Goal: Check status: Check status

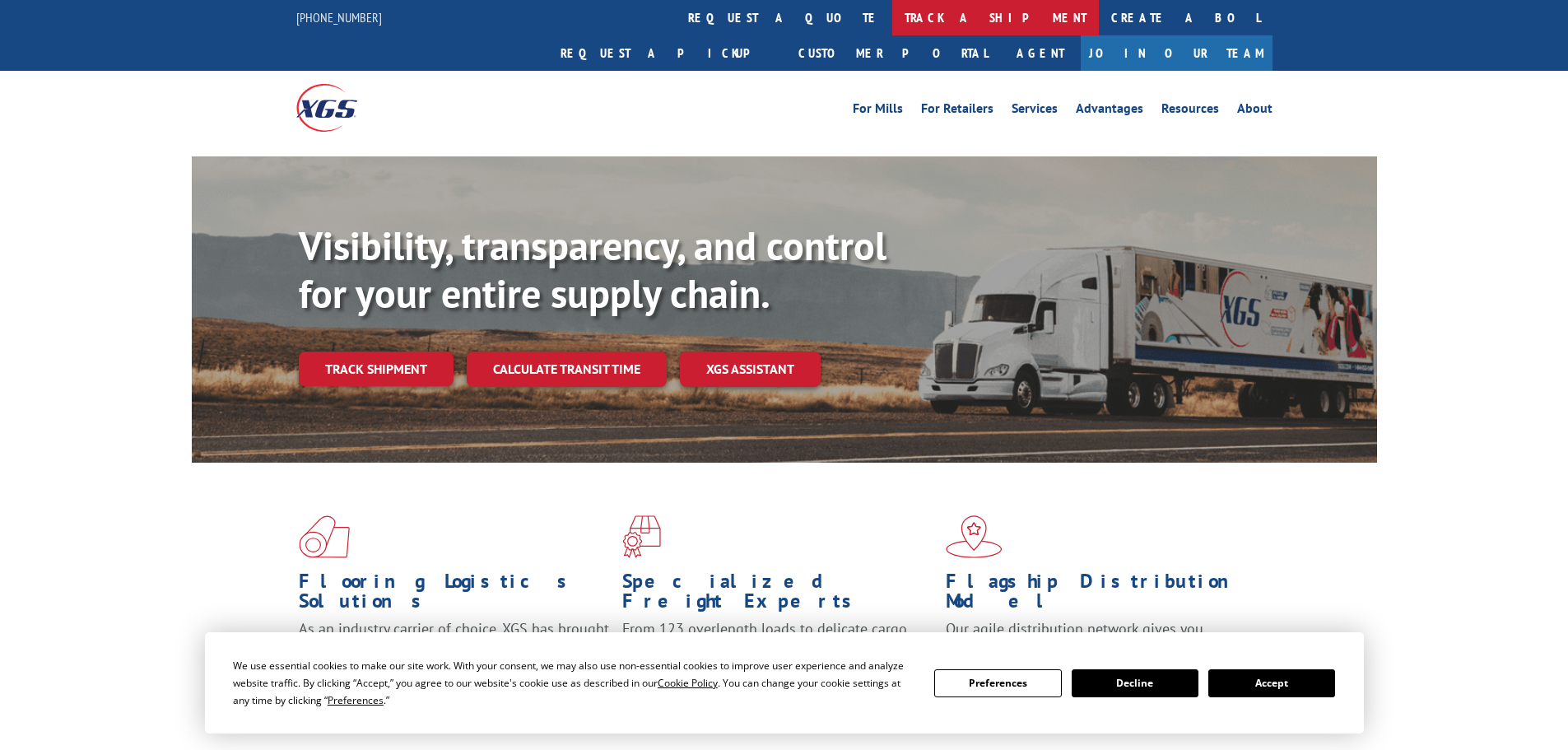
click at [893, 17] on link "track a shipment" at bounding box center [996, 17] width 206 height 36
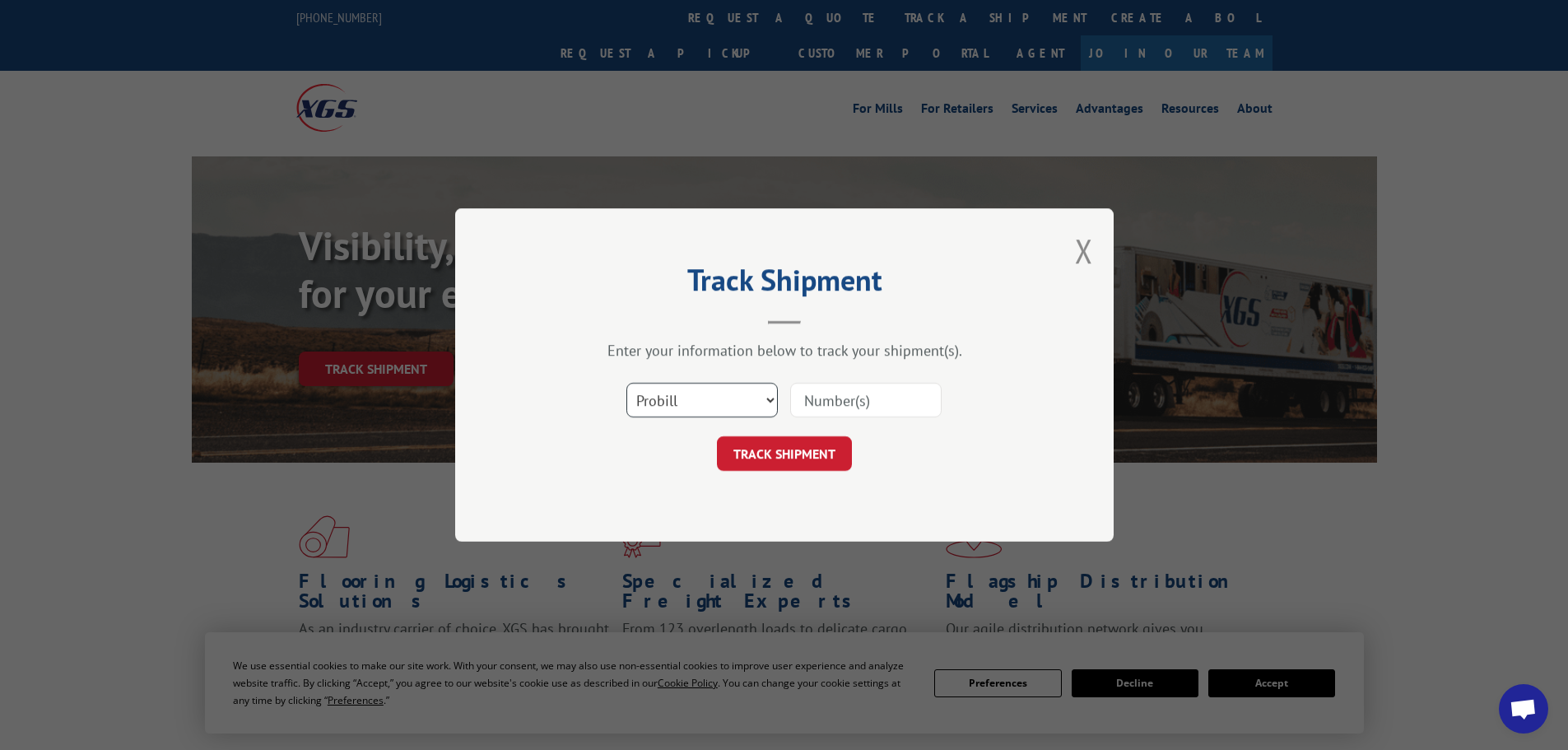
click at [652, 399] on select "Select category... Probill BOL PO" at bounding box center [702, 400] width 151 height 35
select select "bol"
click at [626, 382] on select "Select category... Probill BOL PO" at bounding box center [702, 400] width 151 height 35
click at [813, 402] on input at bounding box center [866, 400] width 151 height 35
paste input "5300996"
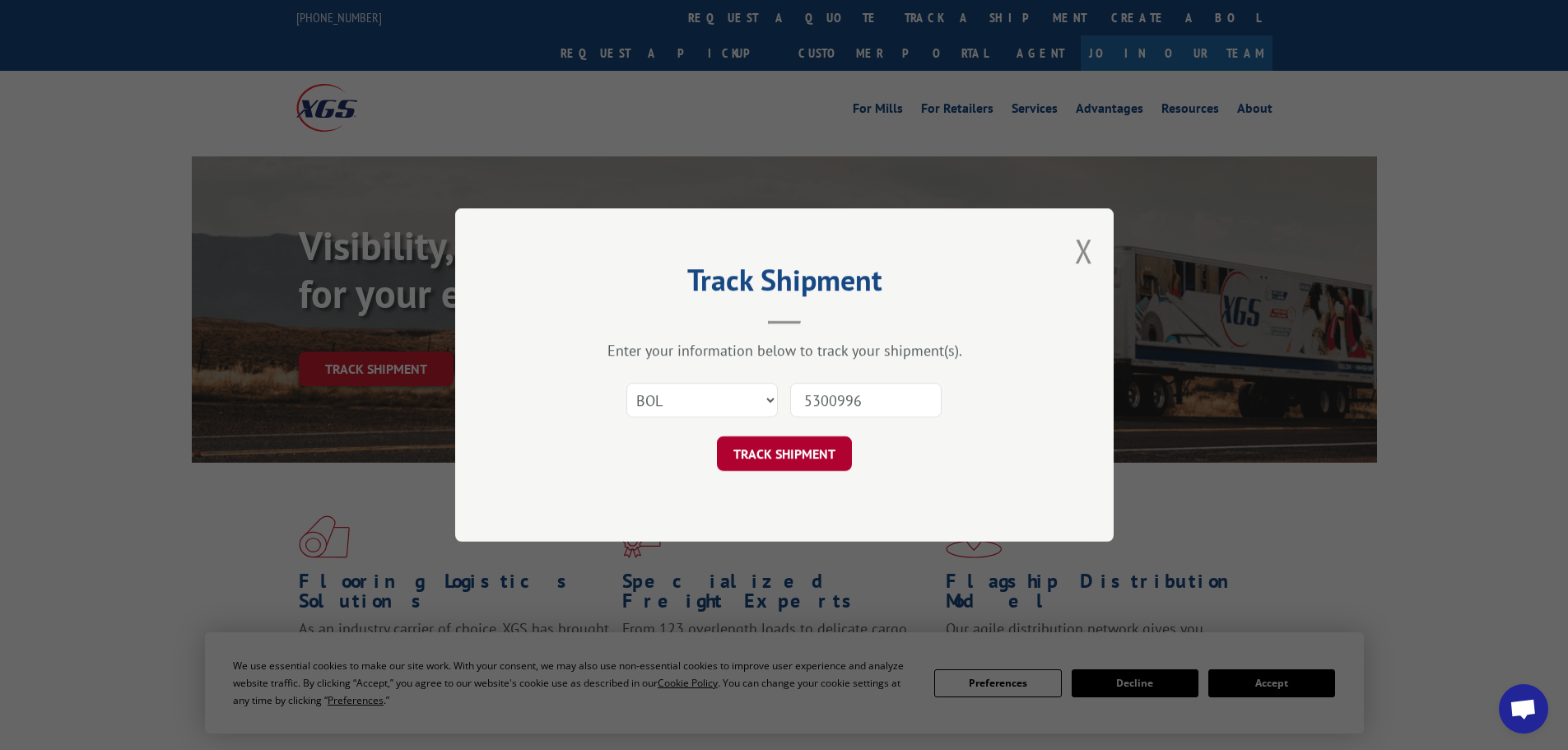
type input "5300996"
click at [800, 440] on button "TRACK SHIPMENT" at bounding box center [784, 453] width 135 height 35
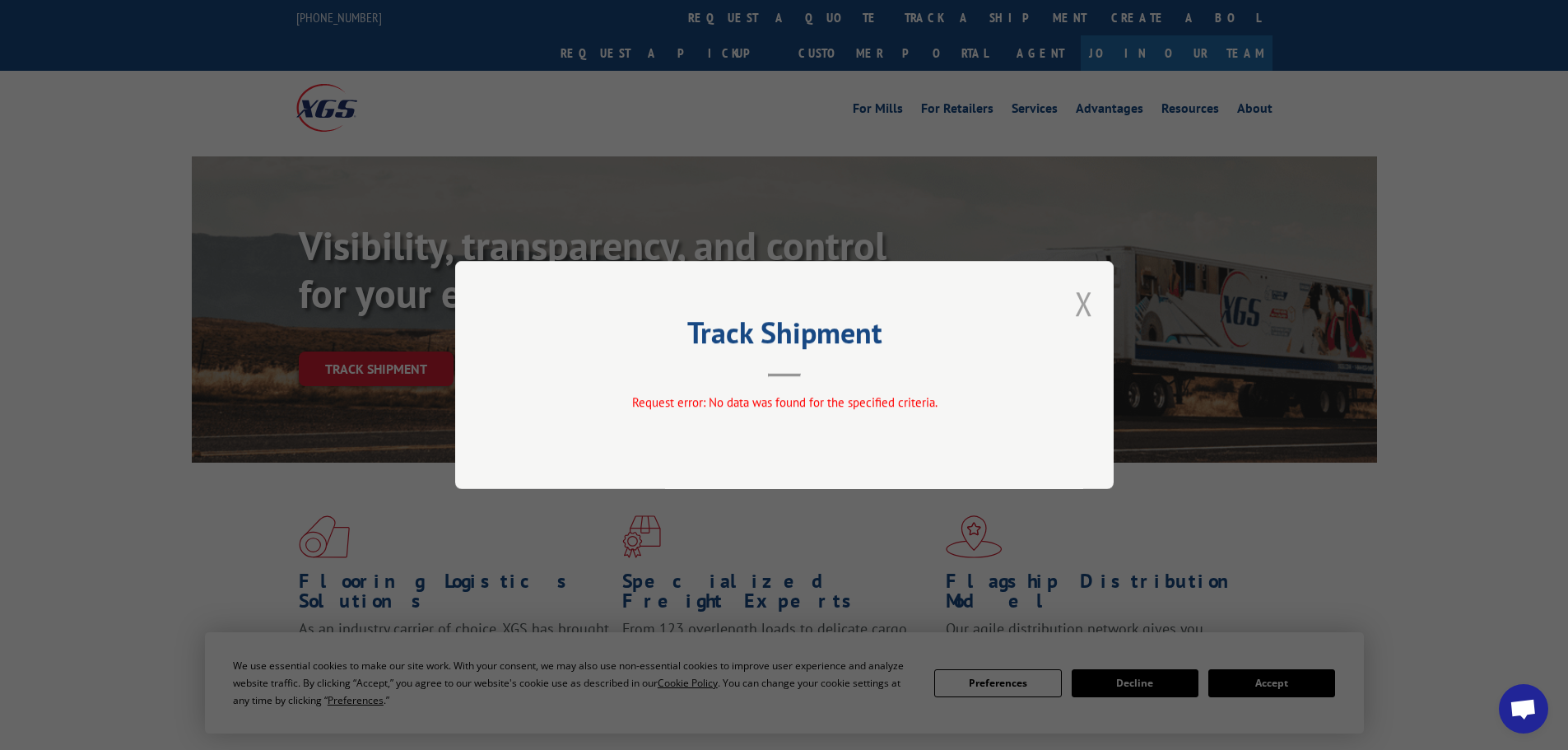
click at [1078, 312] on button "Close modal" at bounding box center [1084, 303] width 18 height 43
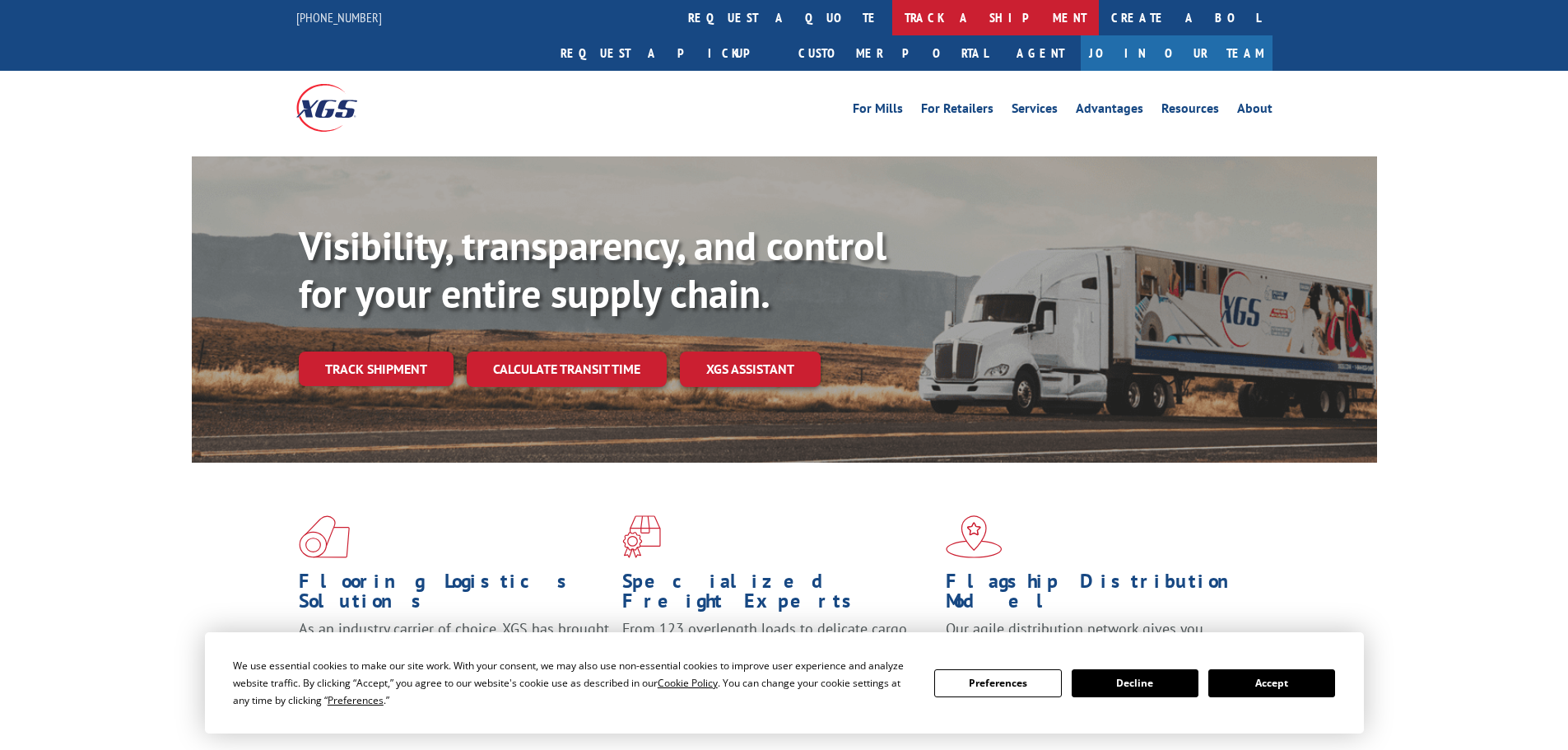
click at [893, 21] on link "track a shipment" at bounding box center [996, 17] width 206 height 36
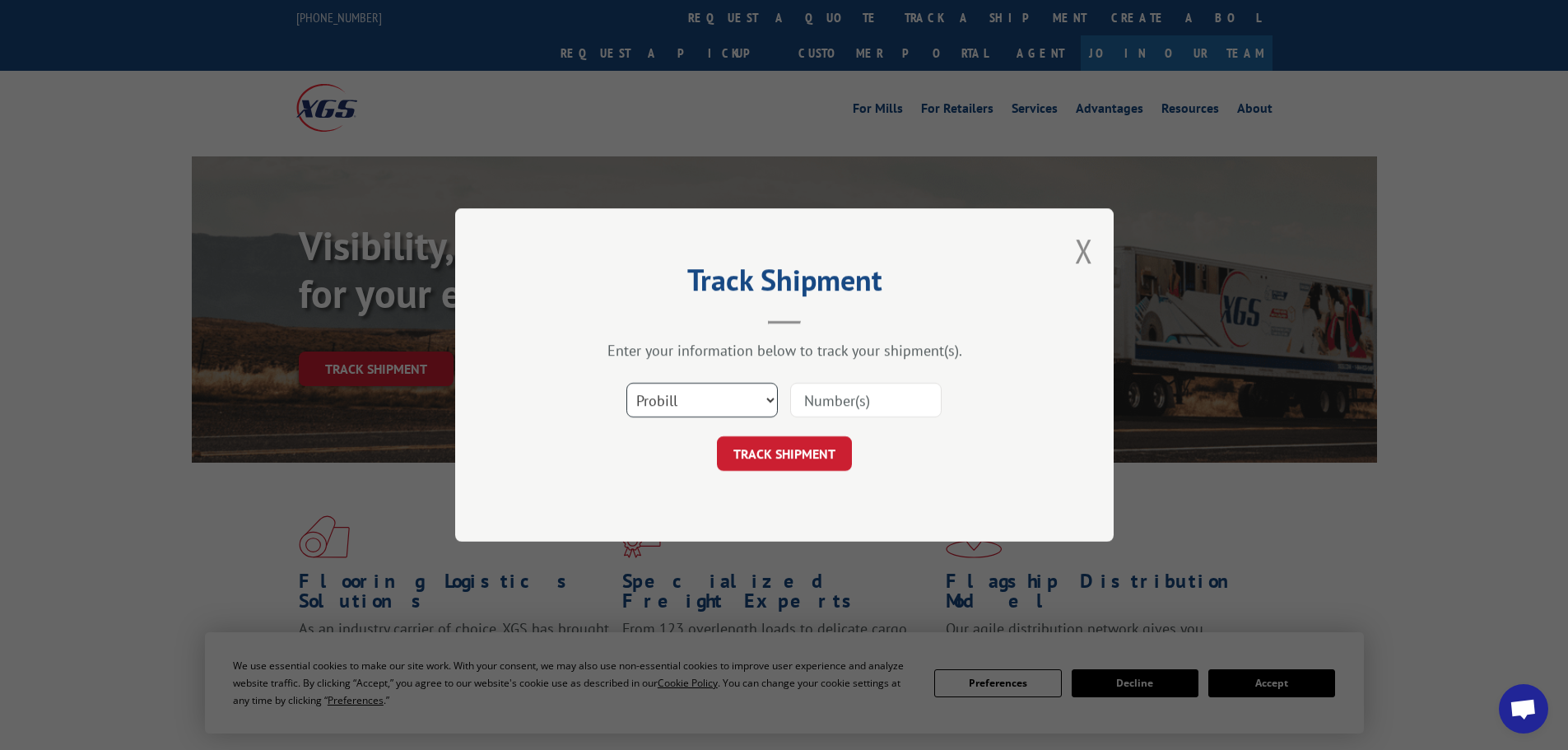
click at [646, 399] on select "Select category... Probill BOL PO" at bounding box center [702, 400] width 151 height 35
select select "bol"
click at [626, 382] on select "Select category... Probill BOL PO" at bounding box center [702, 400] width 151 height 35
click at [834, 392] on input at bounding box center [866, 400] width 151 height 35
paste input "5212943"
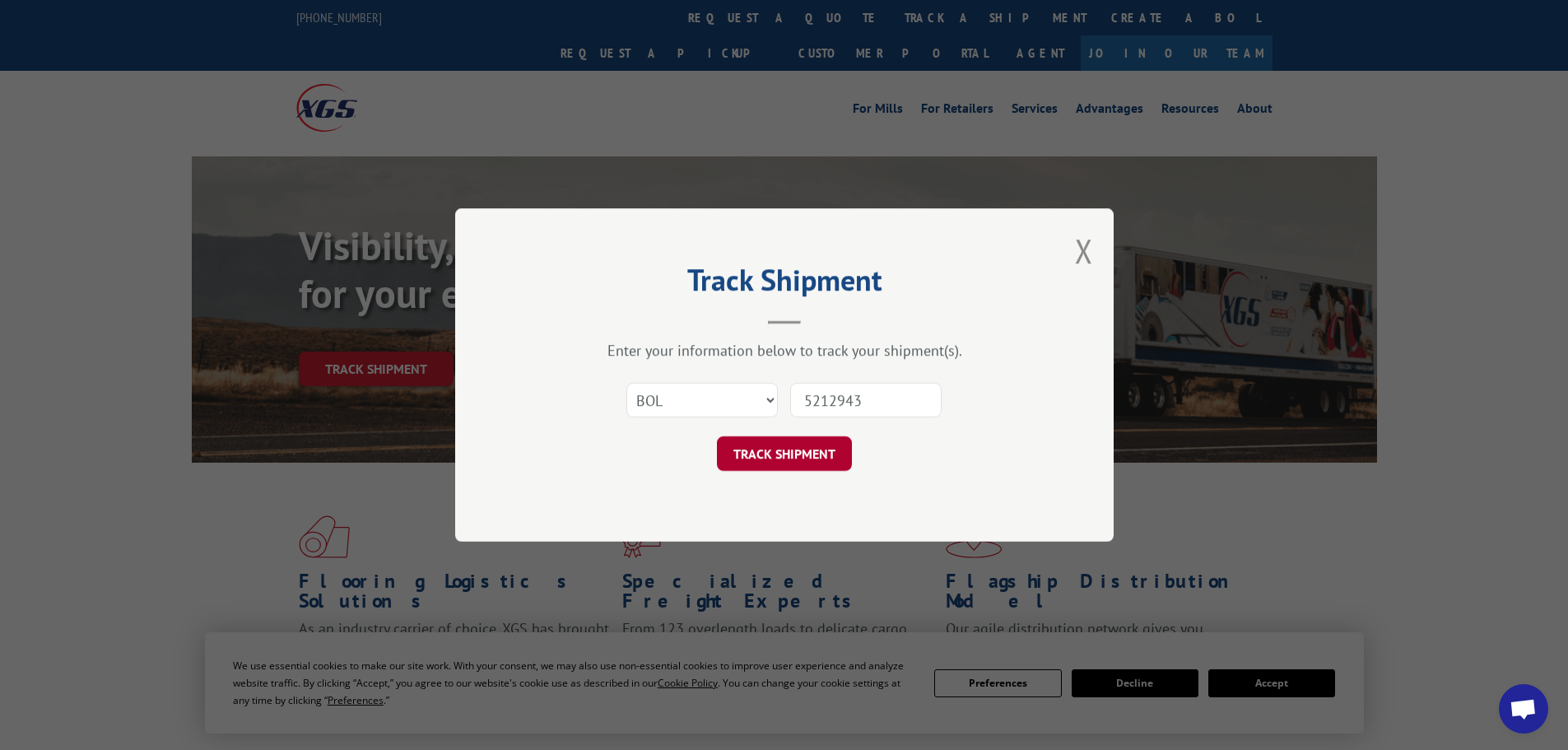
type input "5212943"
click at [799, 448] on button "TRACK SHIPMENT" at bounding box center [784, 453] width 135 height 35
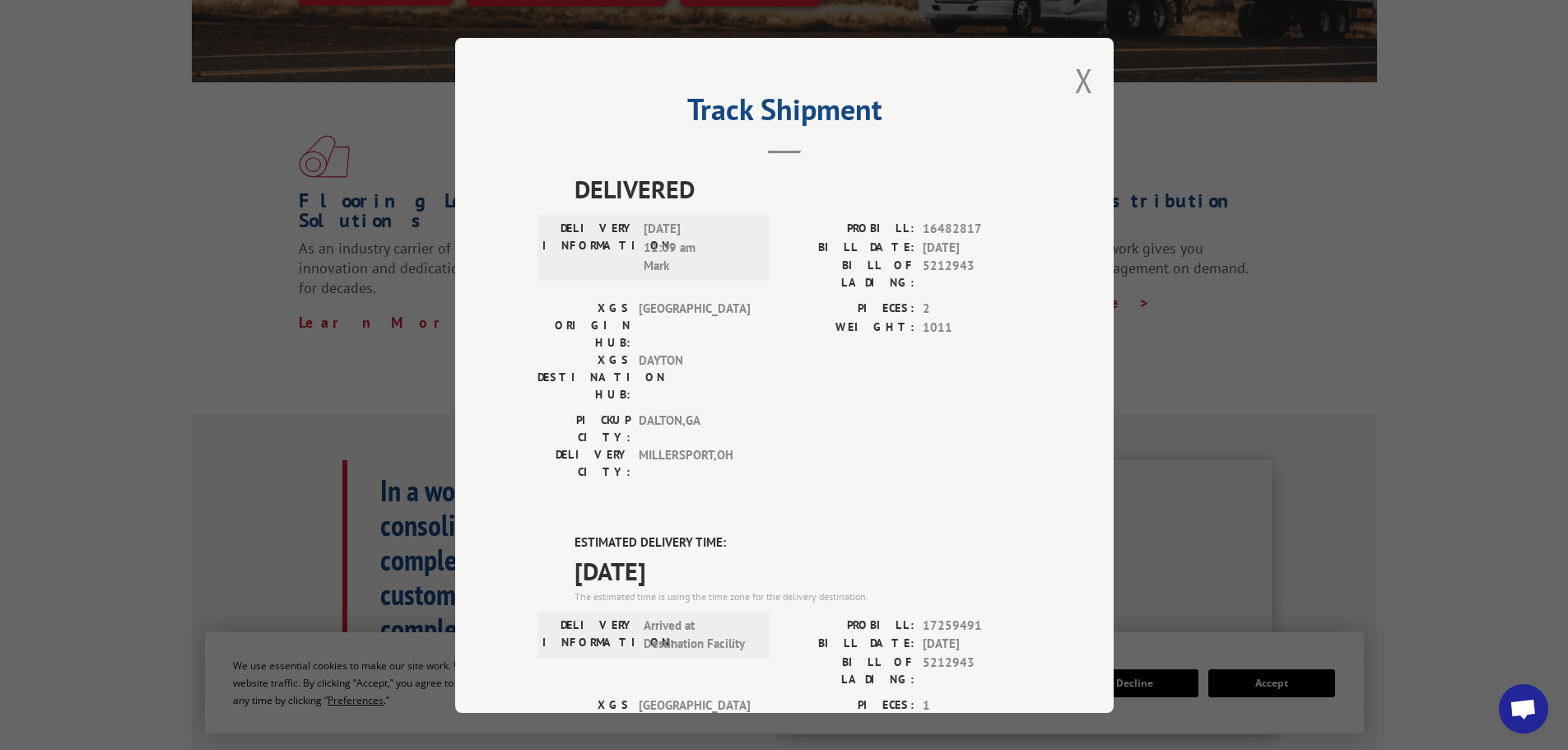
scroll to position [412, 0]
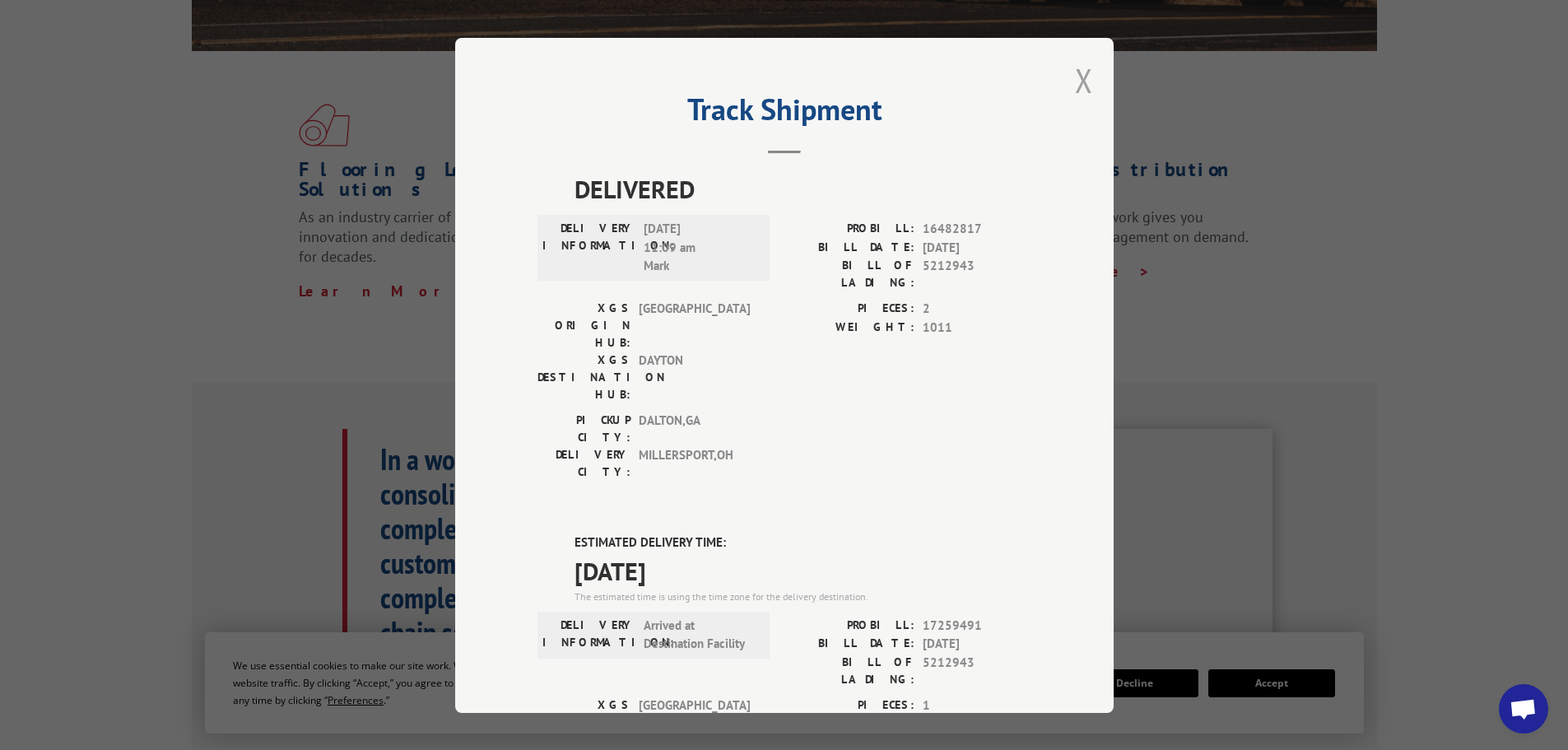
click at [1077, 83] on button "Close modal" at bounding box center [1084, 80] width 18 height 43
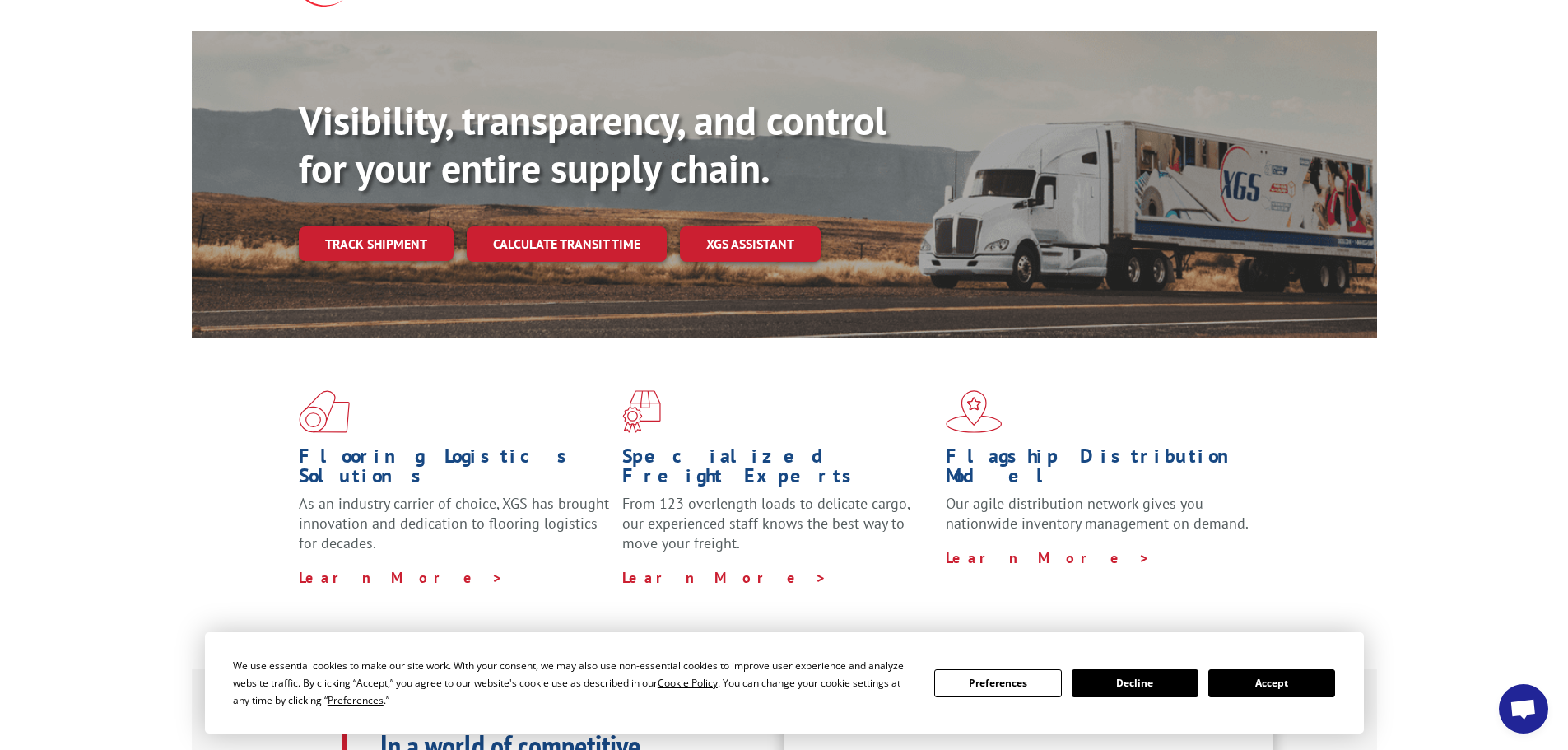
scroll to position [0, 0]
